Goal: Information Seeking & Learning: Learn about a topic

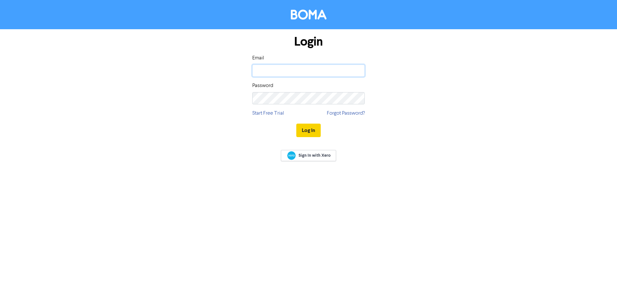
type input "rick@fraccounting.com.au"
click at [310, 126] on button "Log In" at bounding box center [309, 131] width 24 height 14
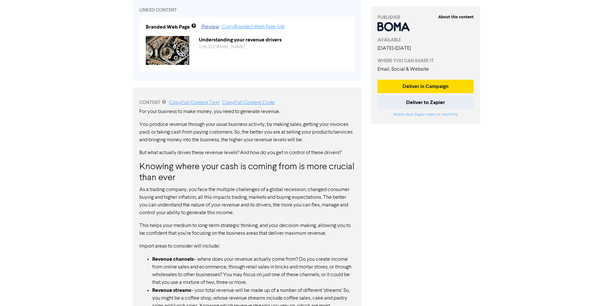
scroll to position [257, 0]
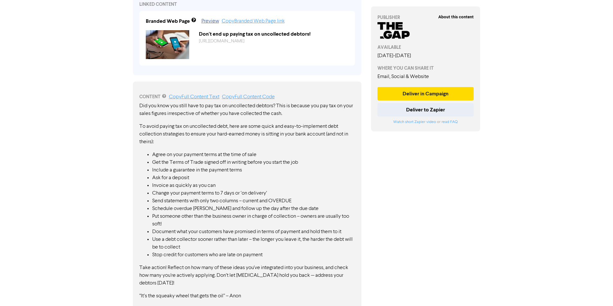
scroll to position [265, 0]
